Goal: Find specific page/section: Find specific page/section

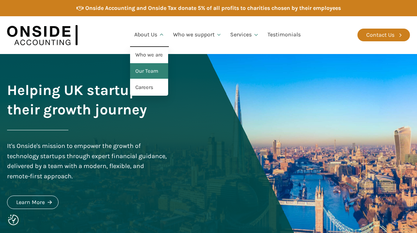
click at [146, 72] on link "Our Team" at bounding box center [149, 71] width 38 height 16
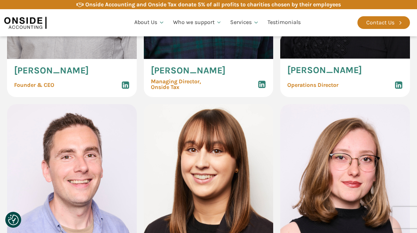
scroll to position [532, 0]
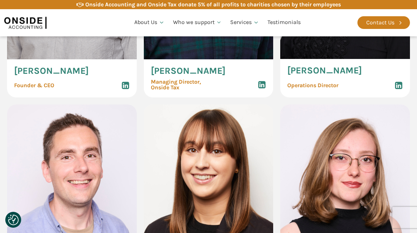
drag, startPoint x: 90, startPoint y: 70, endPoint x: 15, endPoint y: 72, distance: 75.1
click at [15, 72] on div "[PERSON_NAME] Founder & CEO" at bounding box center [72, 78] width 130 height 38
copy span "[PERSON_NAME]"
